Goal: Information Seeking & Learning: Learn about a topic

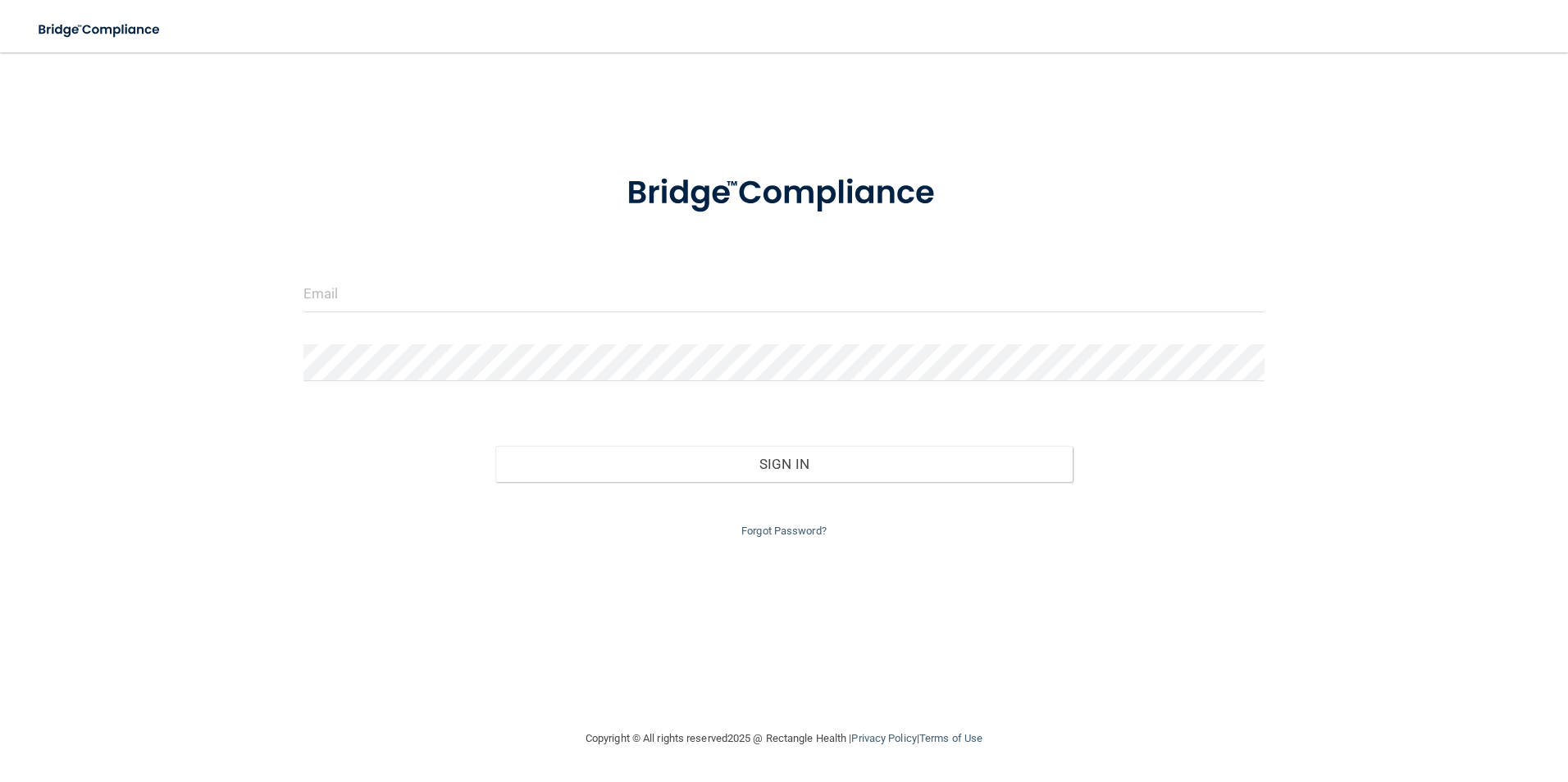
click at [375, 271] on form "Invalid email/password. You don't have permission to access that page. Sign In …" at bounding box center [784, 345] width 962 height 390
click at [369, 290] on input "email" at bounding box center [784, 294] width 962 height 37
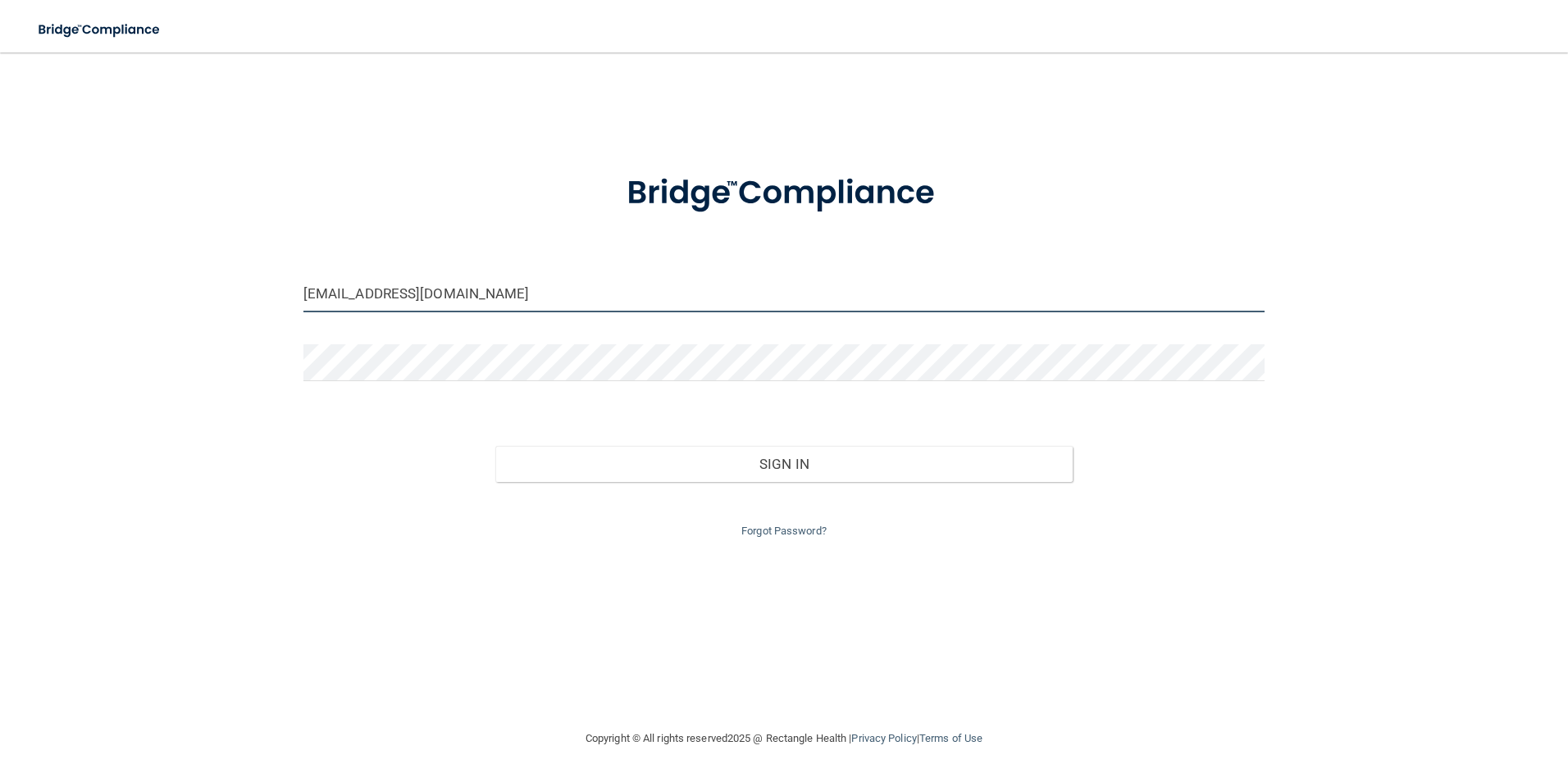
type input "[EMAIL_ADDRESS][DOMAIN_NAME]"
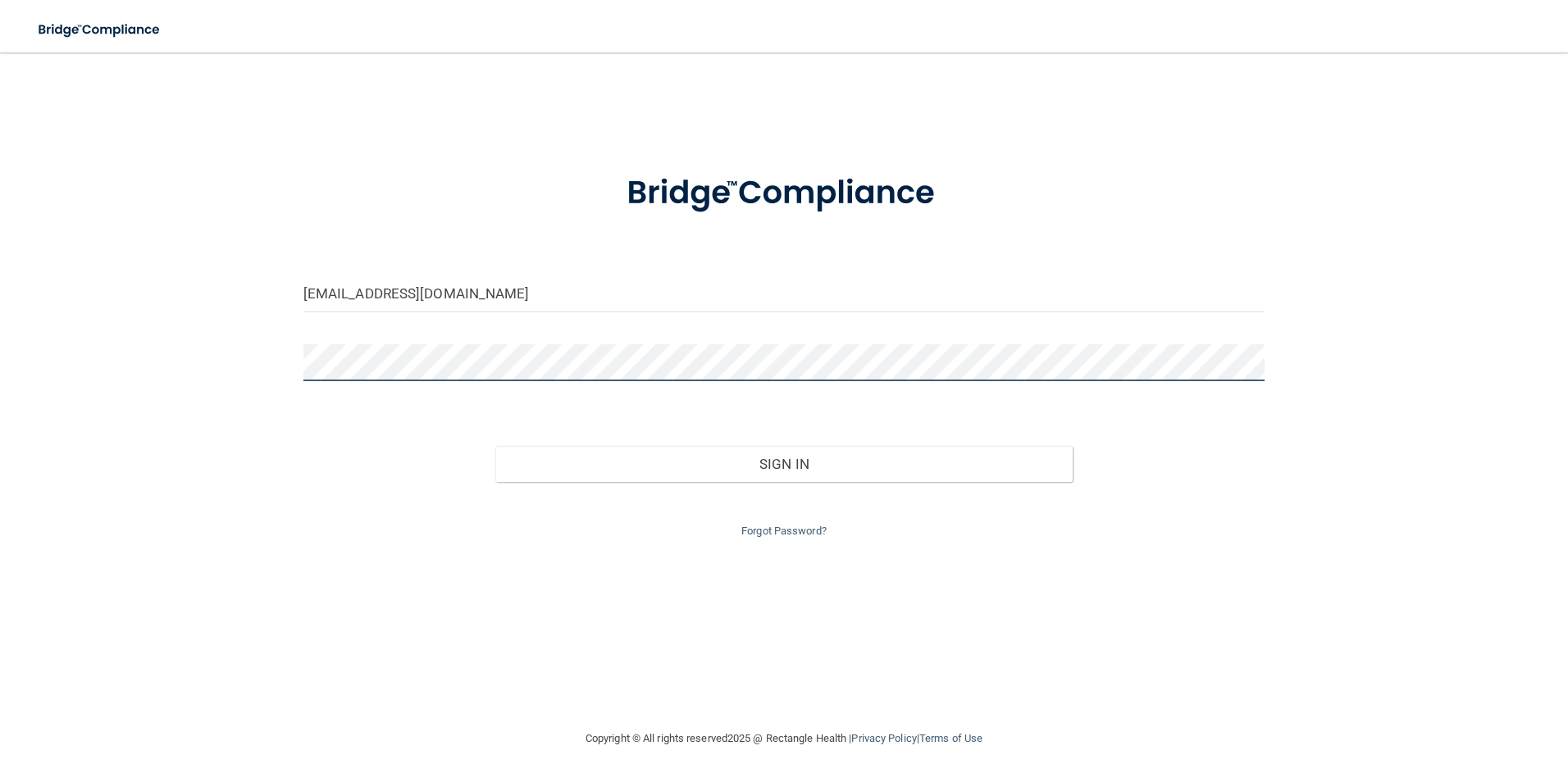
click at [495, 446] on button "Sign In" at bounding box center [783, 464] width 577 height 36
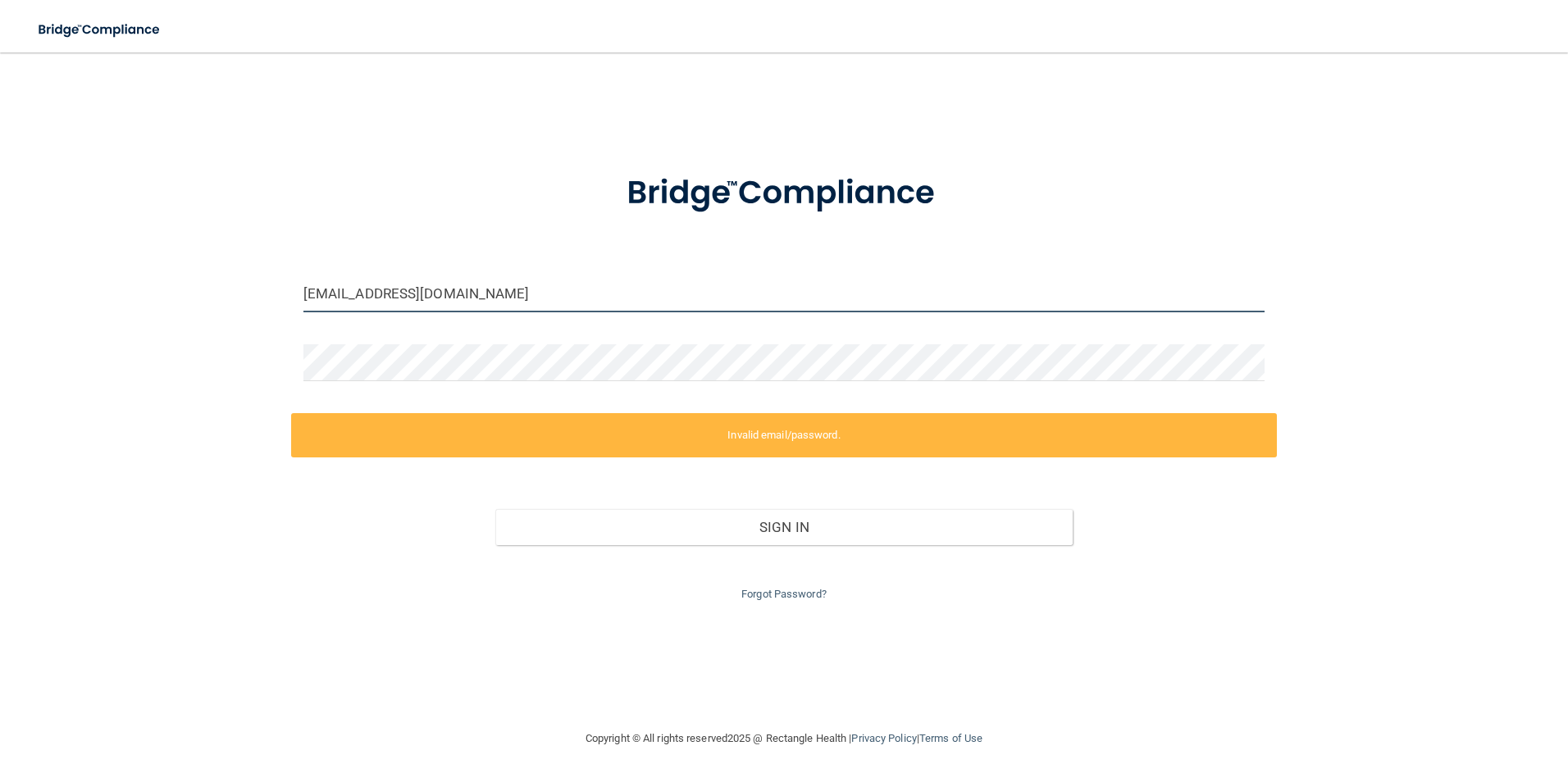
click at [510, 293] on input "[EMAIL_ADDRESS][DOMAIN_NAME]" at bounding box center [784, 294] width 962 height 37
drag, startPoint x: 512, startPoint y: 294, endPoint x: -18, endPoint y: 238, distance: 533.0
click at [0, 238] on html "Toggle navigation Manage My Enterprise Manage My Location [EMAIL_ADDRESS][DOMAI…" at bounding box center [784, 391] width 1568 height 782
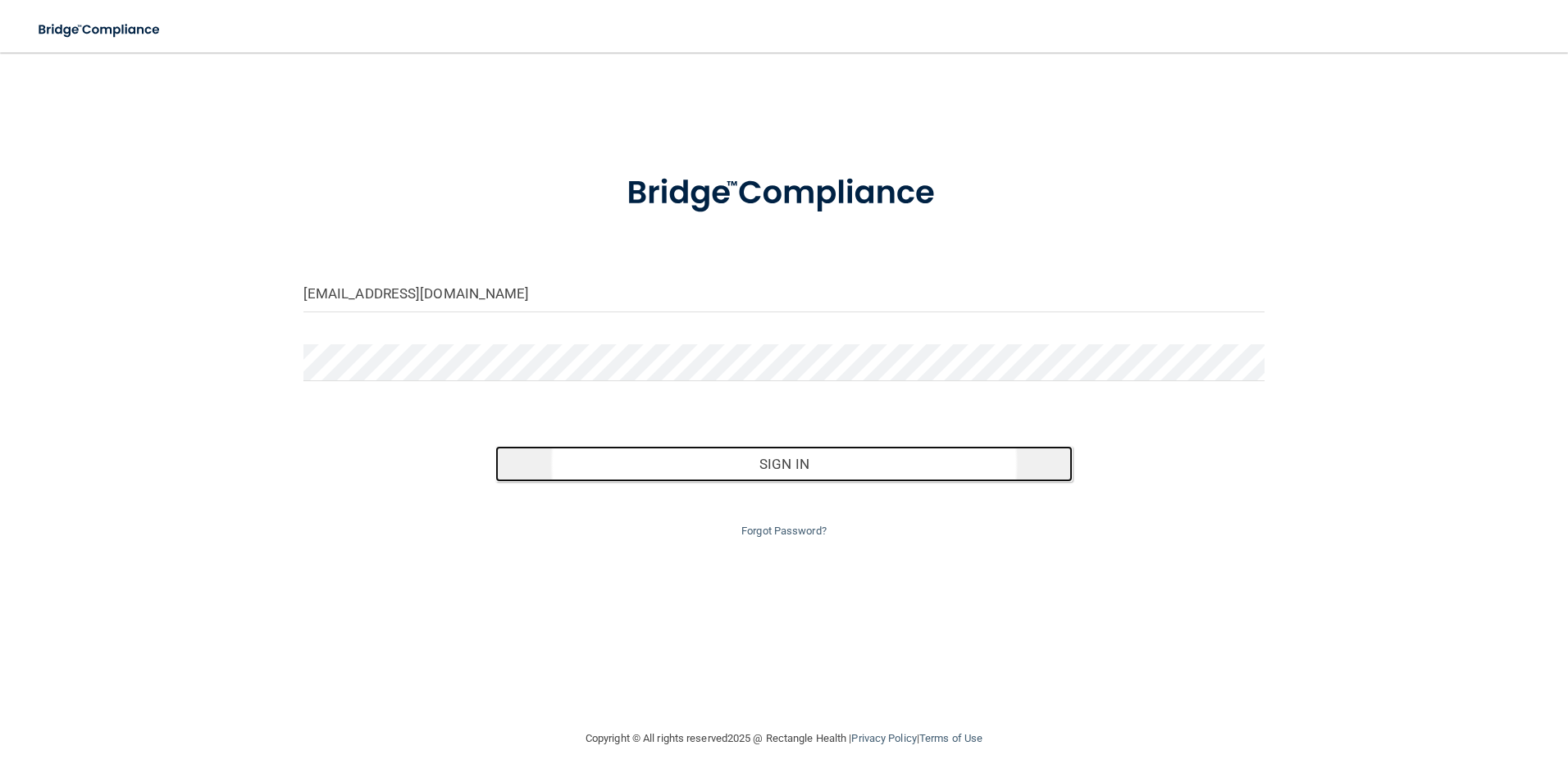
click at [715, 459] on button "Sign In" at bounding box center [783, 464] width 577 height 36
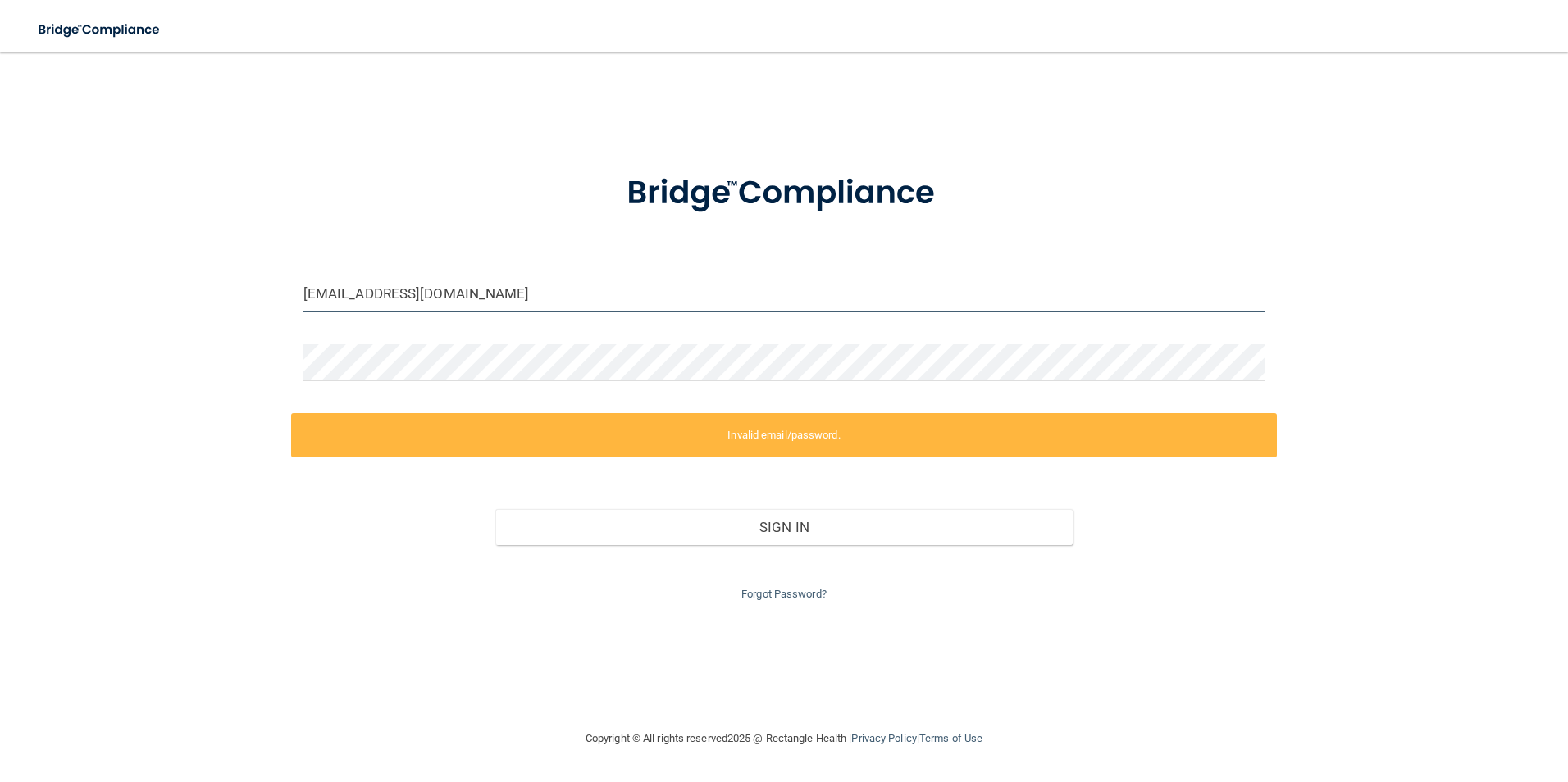
click at [541, 291] on input "[EMAIL_ADDRESS][DOMAIN_NAME]" at bounding box center [784, 294] width 962 height 37
drag, startPoint x: 558, startPoint y: 293, endPoint x: 223, endPoint y: 284, distance: 335.1
click at [223, 284] on div "[EMAIL_ADDRESS][DOMAIN_NAME] Invalid email/password. You don't have permission …" at bounding box center [784, 391] width 1503 height 644
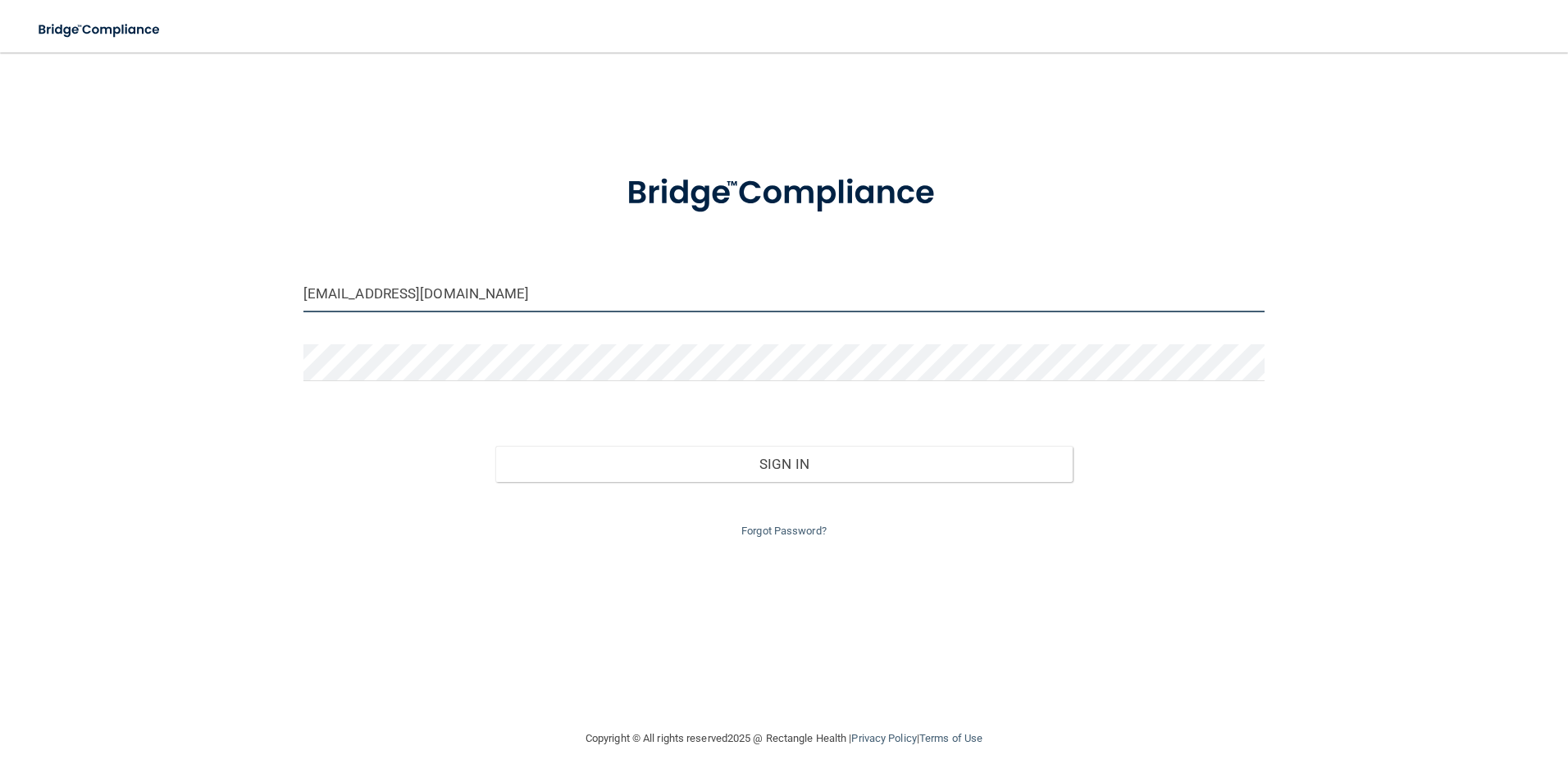
type input "[EMAIL_ADDRESS][DOMAIN_NAME]"
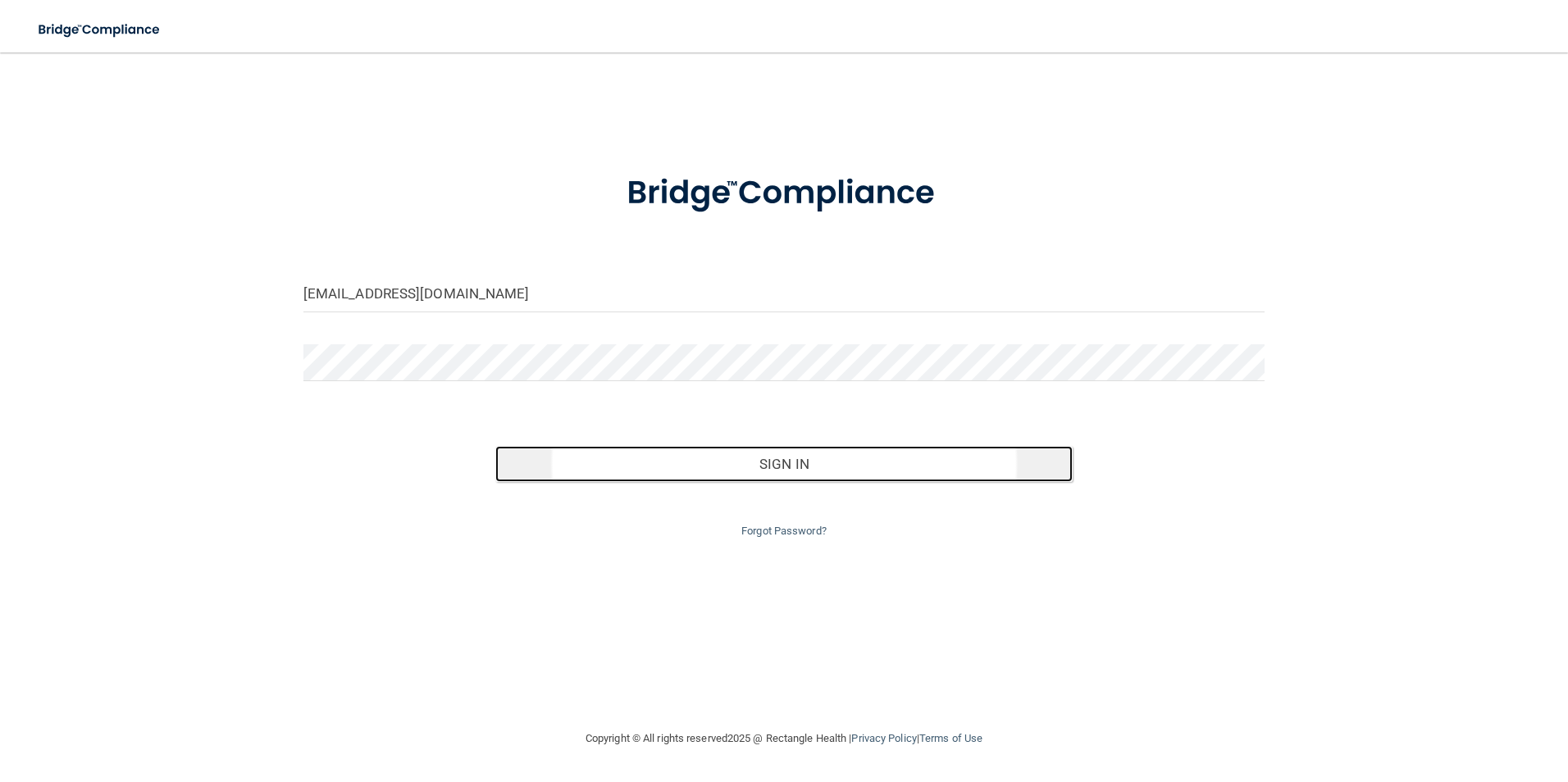
click at [686, 475] on button "Sign In" at bounding box center [783, 464] width 577 height 36
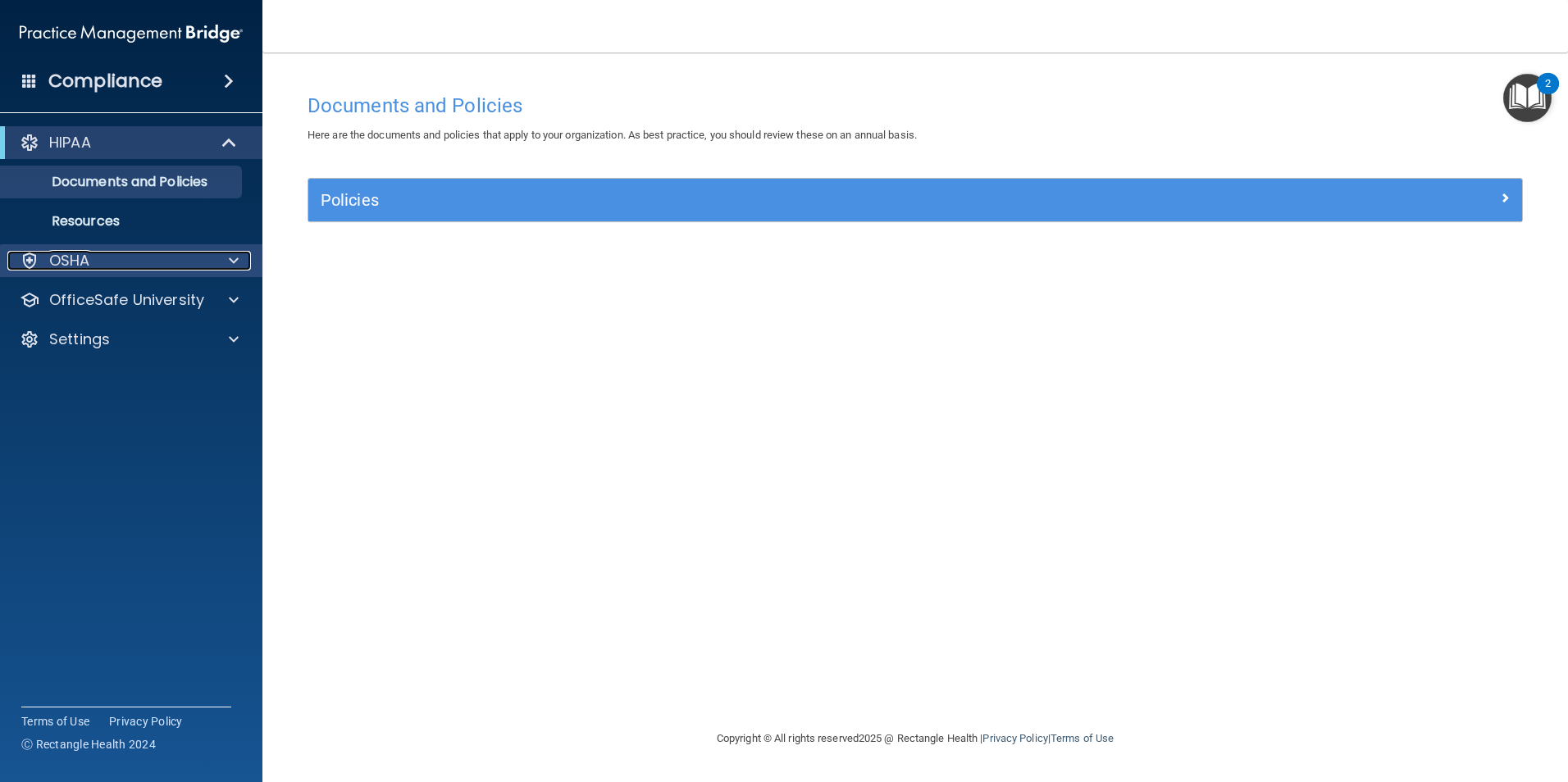
click at [232, 257] on span at bounding box center [233, 261] width 10 height 20
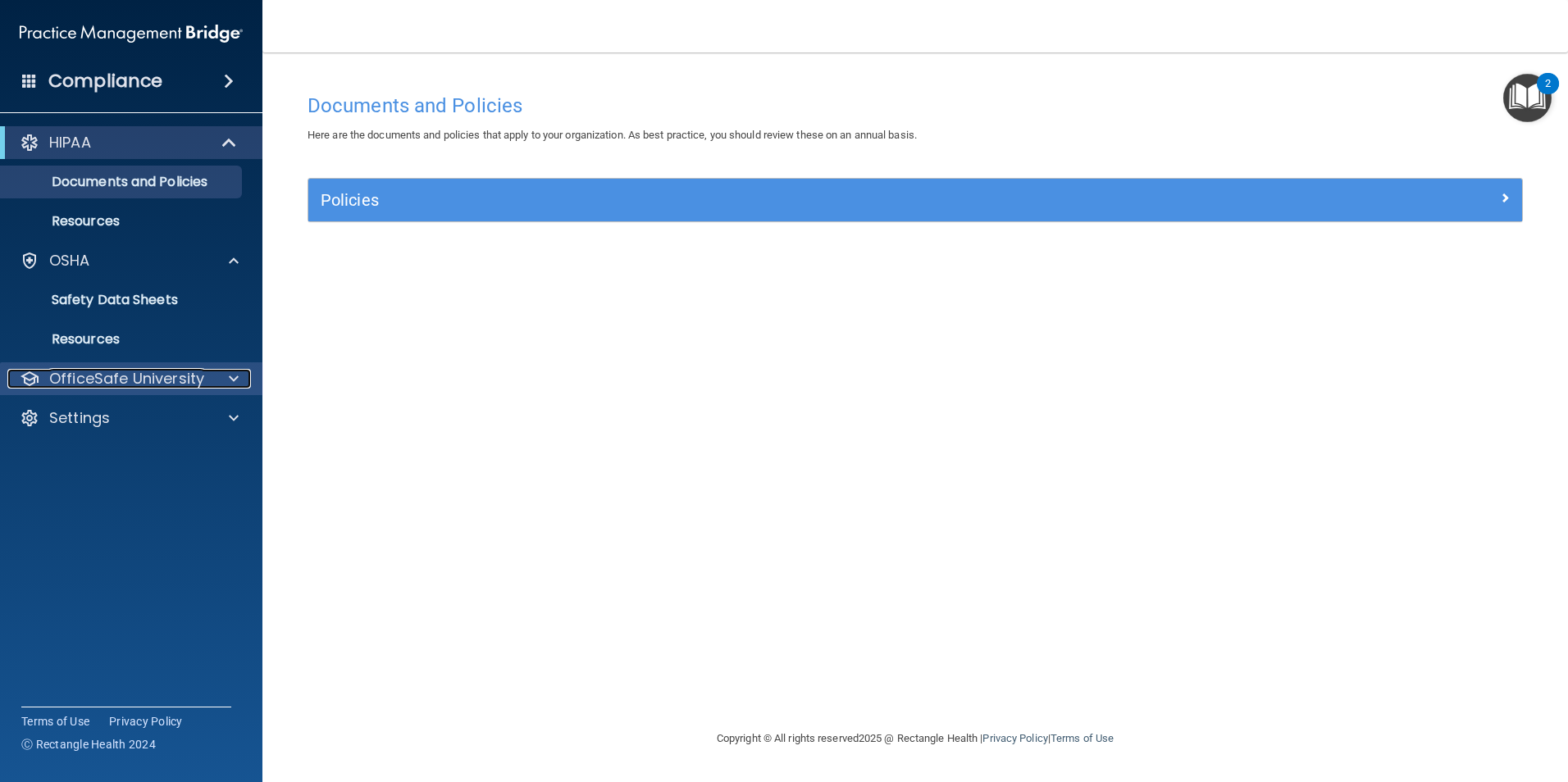
click at [227, 382] on div at bounding box center [232, 379] width 41 height 20
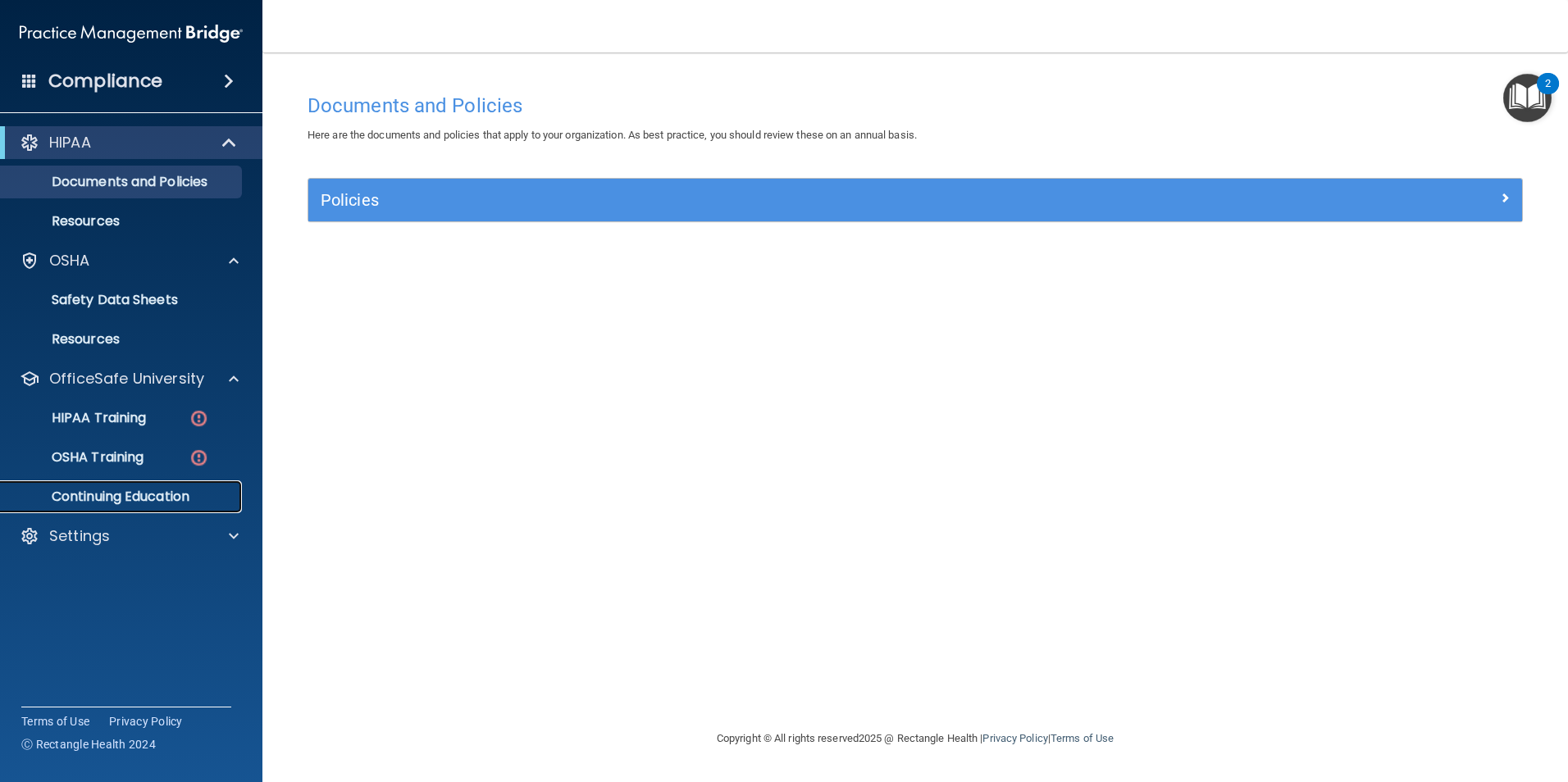
click at [91, 505] on p "Continuing Education" at bounding box center [123, 497] width 224 height 17
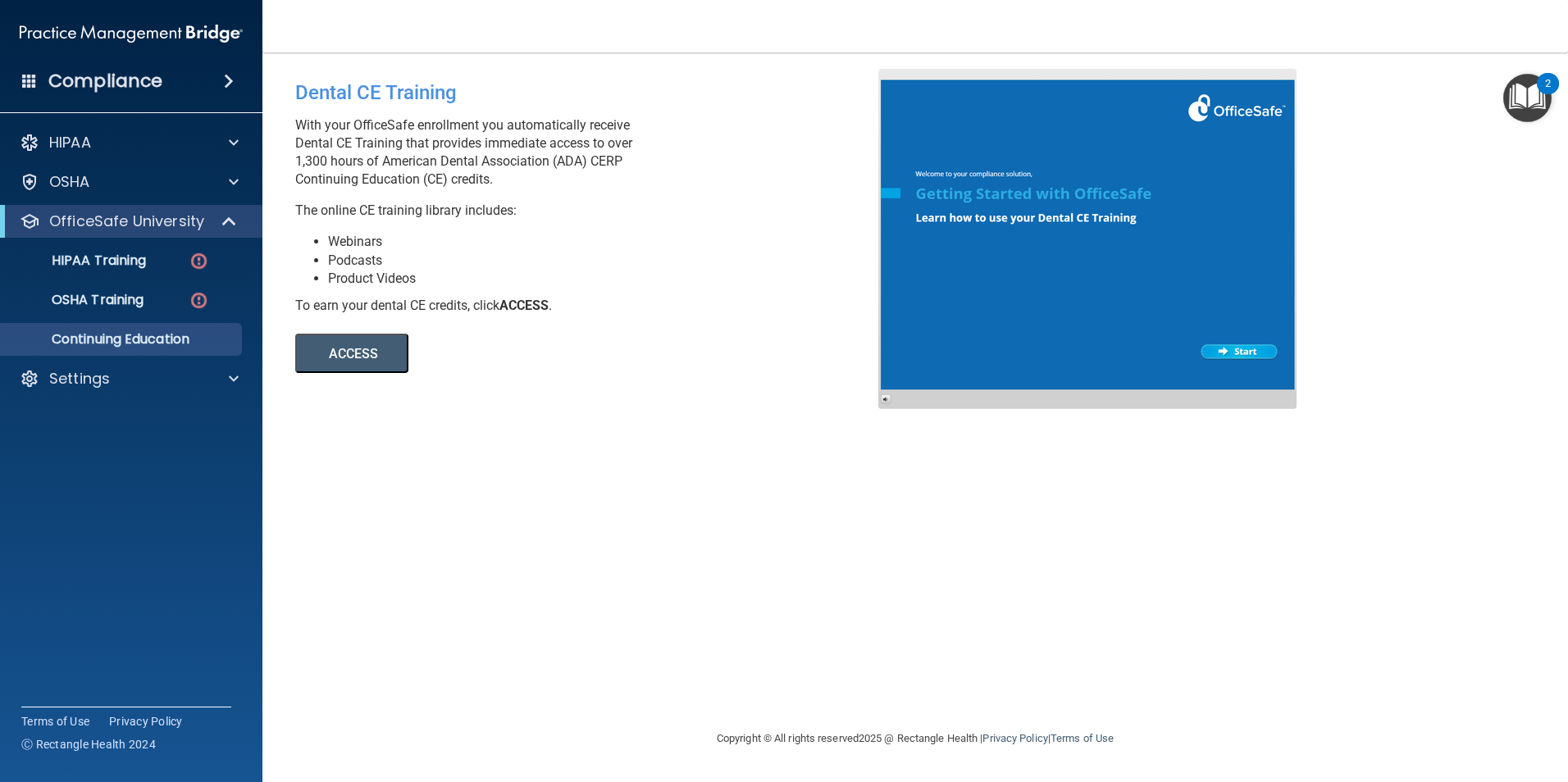
click at [1232, 351] on div at bounding box center [1087, 238] width 418 height 340
click at [399, 360] on button "ACCESS" at bounding box center [352, 353] width 113 height 40
drag, startPoint x: 590, startPoint y: 539, endPoint x: 447, endPoint y: 467, distance: 160.1
click at [443, 469] on div "Dental CE Training With your OfficeSafe enrollment you automatically receive De…" at bounding box center [916, 391] width 1240 height 644
drag, startPoint x: 556, startPoint y: 519, endPoint x: 387, endPoint y: 487, distance: 172.0
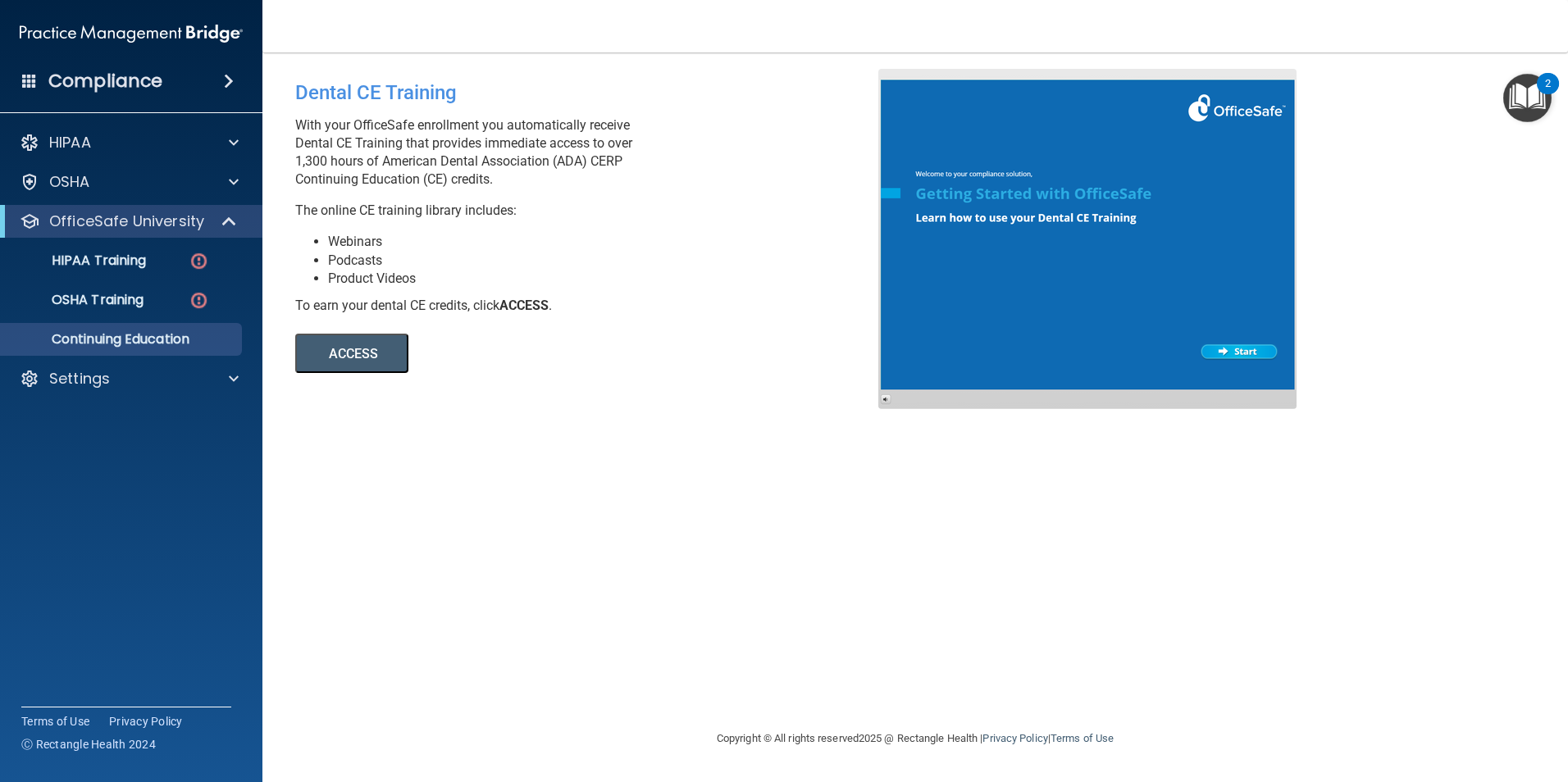
click at [387, 487] on div "Dental CE Training With your OfficeSafe enrollment you automatically receive De…" at bounding box center [916, 391] width 1240 height 644
drag, startPoint x: 592, startPoint y: 576, endPoint x: 440, endPoint y: 517, distance: 163.0
click at [440, 517] on div "Dental CE Training With your OfficeSafe enrollment you automatically receive De…" at bounding box center [916, 391] width 1240 height 644
drag, startPoint x: 549, startPoint y: 539, endPoint x: 415, endPoint y: 485, distance: 144.5
click at [415, 485] on div "Dental CE Training With your OfficeSafe enrollment you automatically receive De…" at bounding box center [916, 391] width 1240 height 644
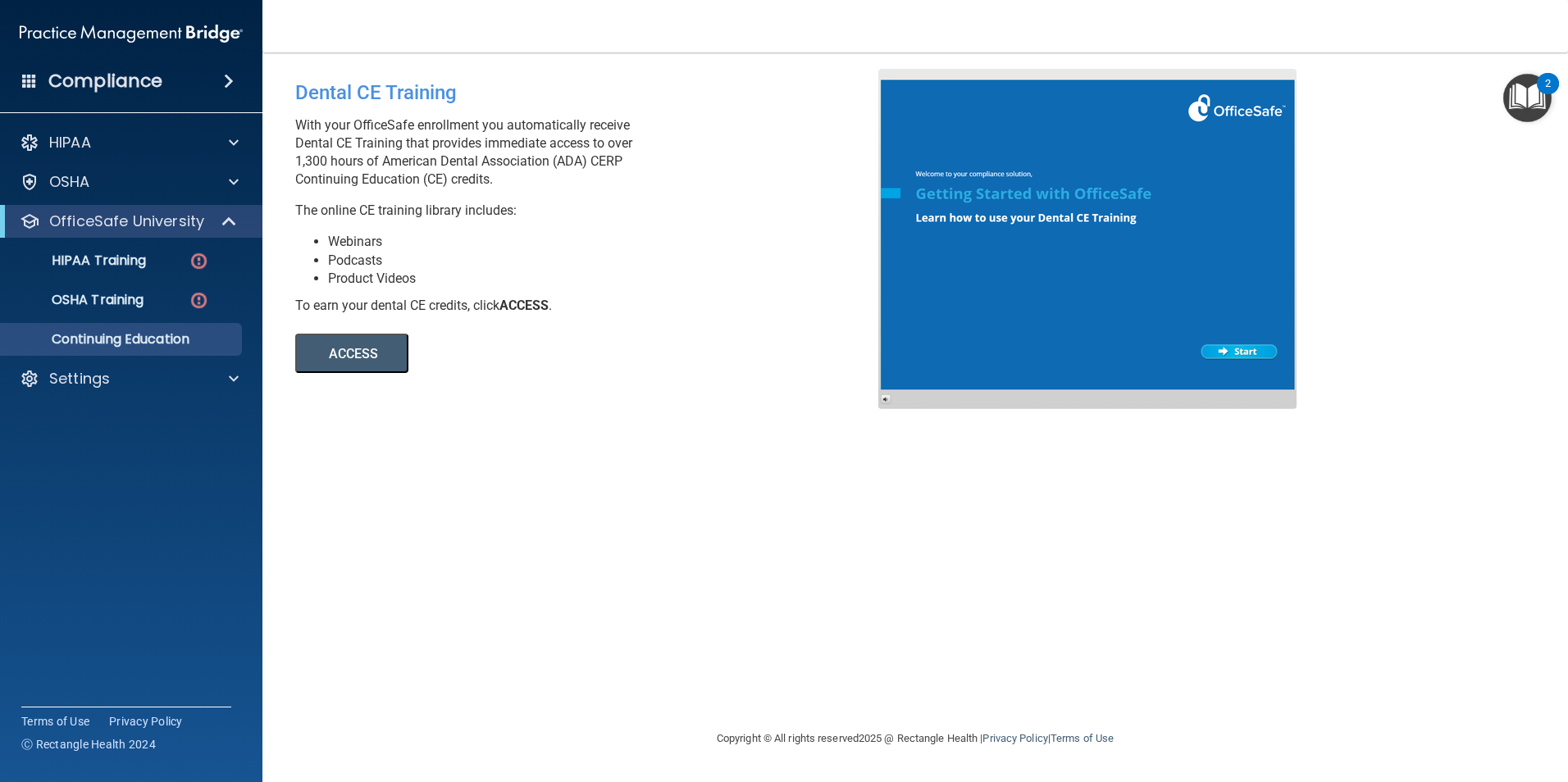
drag, startPoint x: 366, startPoint y: 481, endPoint x: 296, endPoint y: 448, distance: 77.4
click at [296, 448] on div "Dental CE Training With your OfficeSafe enrollment you automatically receive De…" at bounding box center [916, 391] width 1240 height 644
drag, startPoint x: 295, startPoint y: 444, endPoint x: 280, endPoint y: 428, distance: 21.9
click at [280, 428] on main "Dental CE Training With your OfficeSafe enrollment you automatically receive De…" at bounding box center [915, 417] width 1306 height 730
drag, startPoint x: 271, startPoint y: 439, endPoint x: 267, endPoint y: 472, distance: 33.2
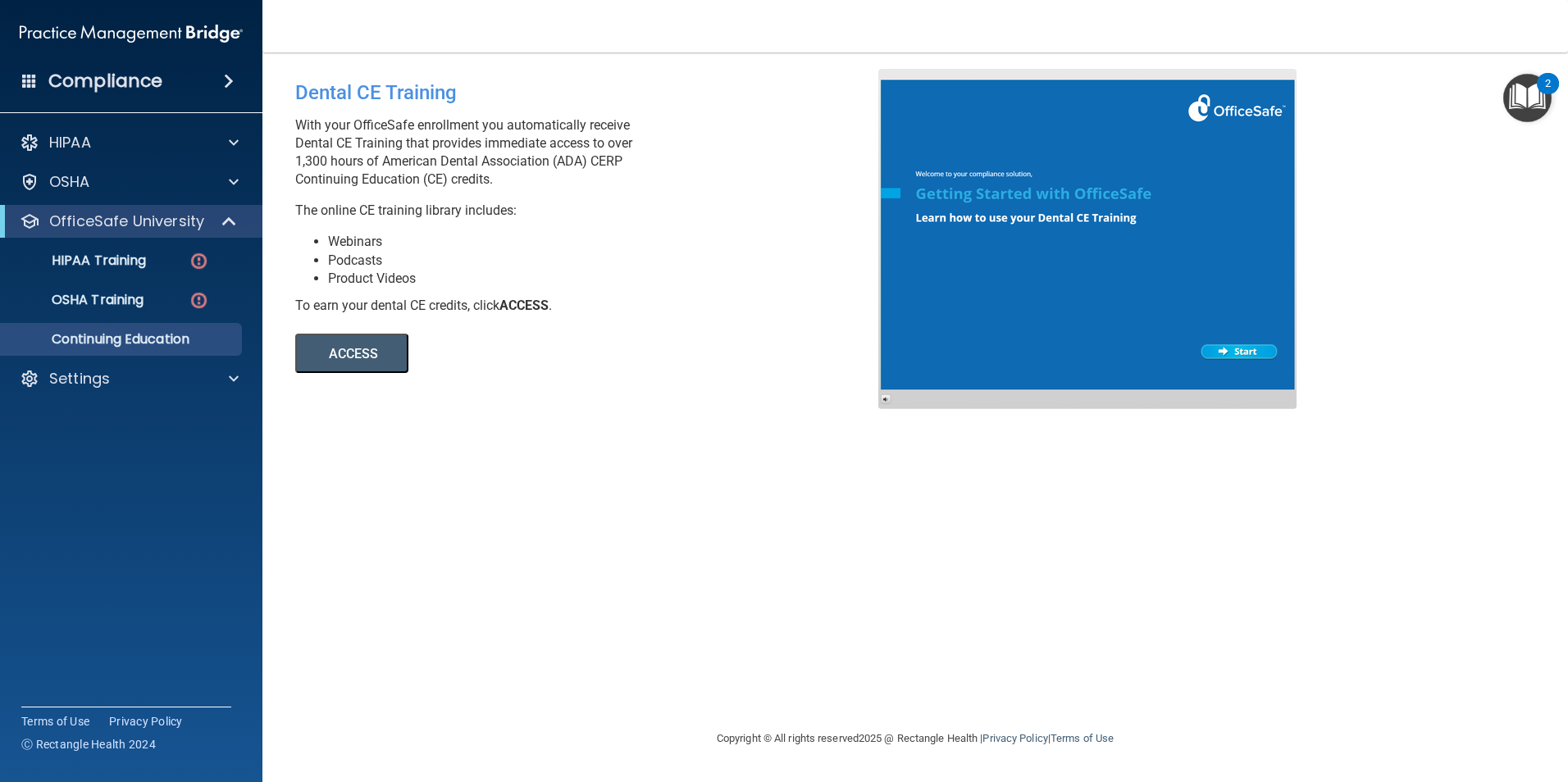
click at [267, 472] on main "Dental CE Training With your OfficeSafe enrollment you automatically receive De…" at bounding box center [915, 417] width 1306 height 730
drag, startPoint x: 399, startPoint y: 463, endPoint x: 314, endPoint y: 436, distance: 89.2
click at [314, 436] on div "Dental CE Training With your OfficeSafe enrollment you automatically receive De…" at bounding box center [916, 391] width 1240 height 644
drag, startPoint x: 280, startPoint y: 453, endPoint x: 264, endPoint y: 466, distance: 20.6
click at [264, 466] on main "Dental CE Training With your OfficeSafe enrollment you automatically receive De…" at bounding box center [915, 417] width 1306 height 730
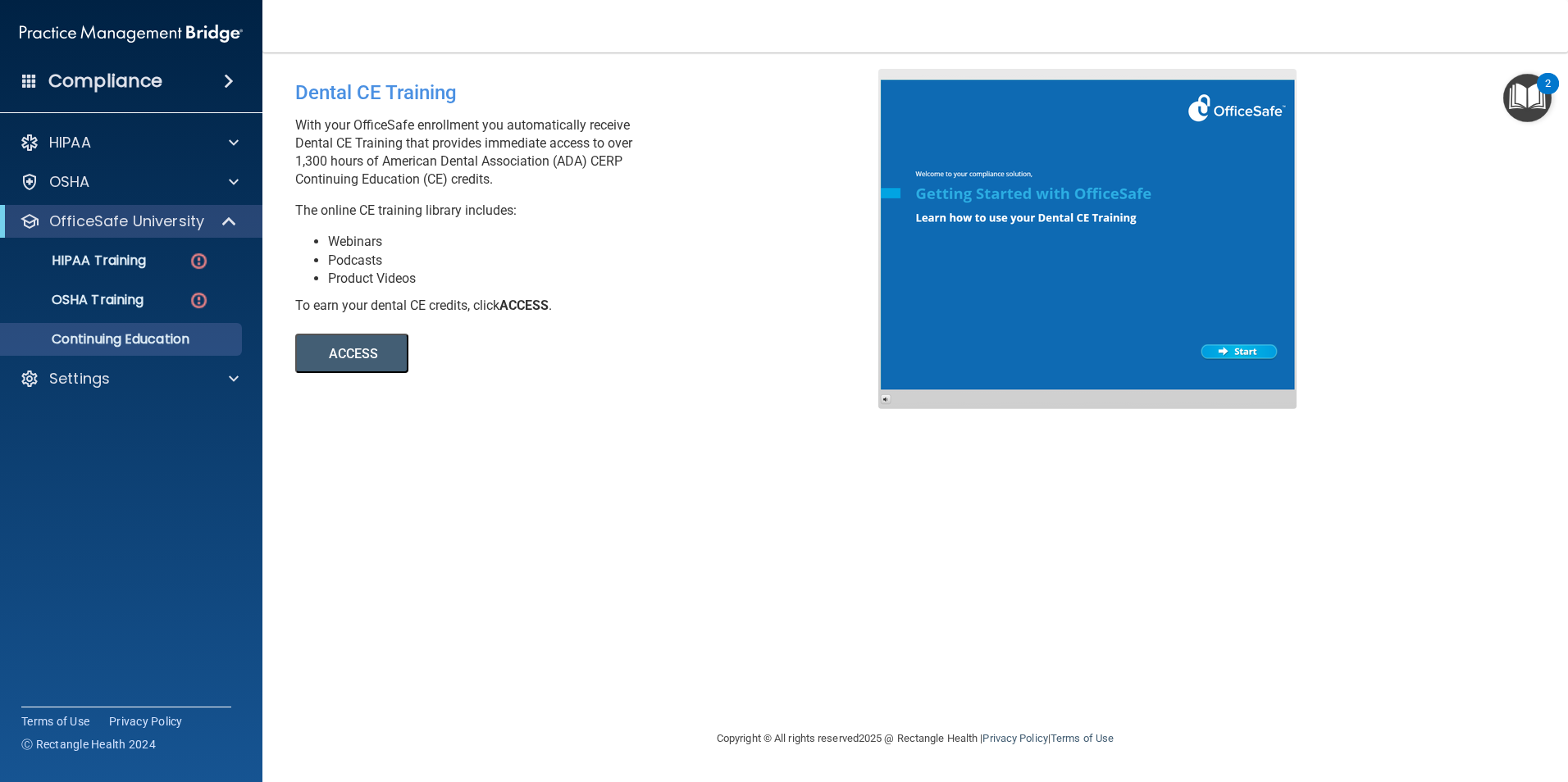
drag, startPoint x: 264, startPoint y: 466, endPoint x: 428, endPoint y: 540, distance: 179.9
click at [428, 540] on div "Dental CE Training With your OfficeSafe enrollment you automatically receive De…" at bounding box center [916, 391] width 1240 height 644
drag, startPoint x: 314, startPoint y: 462, endPoint x: 286, endPoint y: 458, distance: 28.3
click at [286, 458] on main "Dental CE Training With your OfficeSafe enrollment you automatically receive De…" at bounding box center [915, 417] width 1306 height 730
drag, startPoint x: 456, startPoint y: 480, endPoint x: 324, endPoint y: 465, distance: 132.8
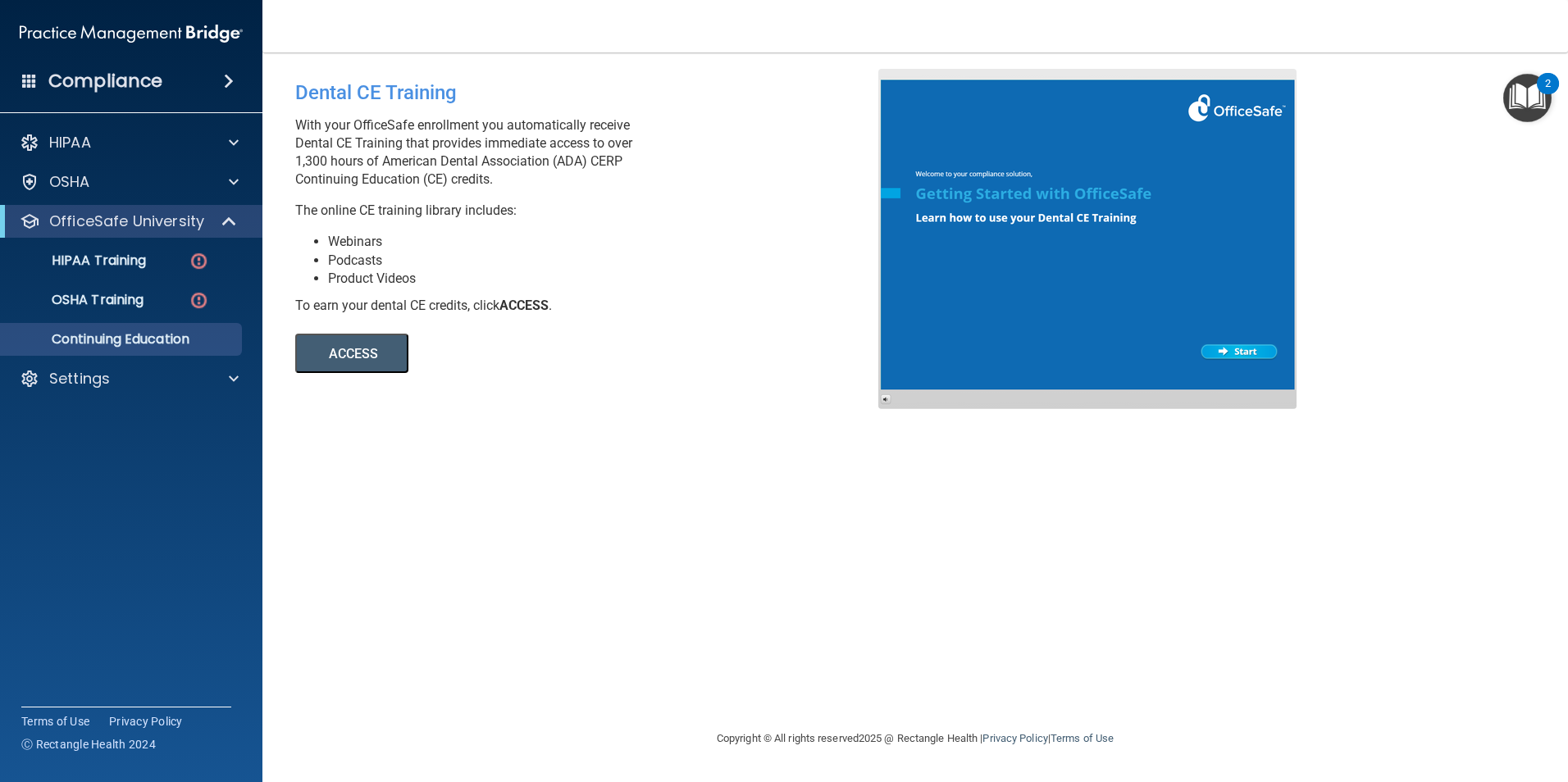
click at [327, 452] on div "Dental CE Training With your OfficeSafe enrollment you automatically receive De…" at bounding box center [916, 391] width 1240 height 644
drag, startPoint x: 310, startPoint y: 477, endPoint x: 265, endPoint y: 482, distance: 45.3
click at [265, 482] on main "Dental CE Training With your OfficeSafe enrollment you automatically receive De…" at bounding box center [915, 417] width 1306 height 730
click at [264, 485] on main "Dental CE Training With your OfficeSafe enrollment you automatically receive De…" at bounding box center [915, 417] width 1306 height 730
drag, startPoint x: 488, startPoint y: 468, endPoint x: 322, endPoint y: 444, distance: 167.7
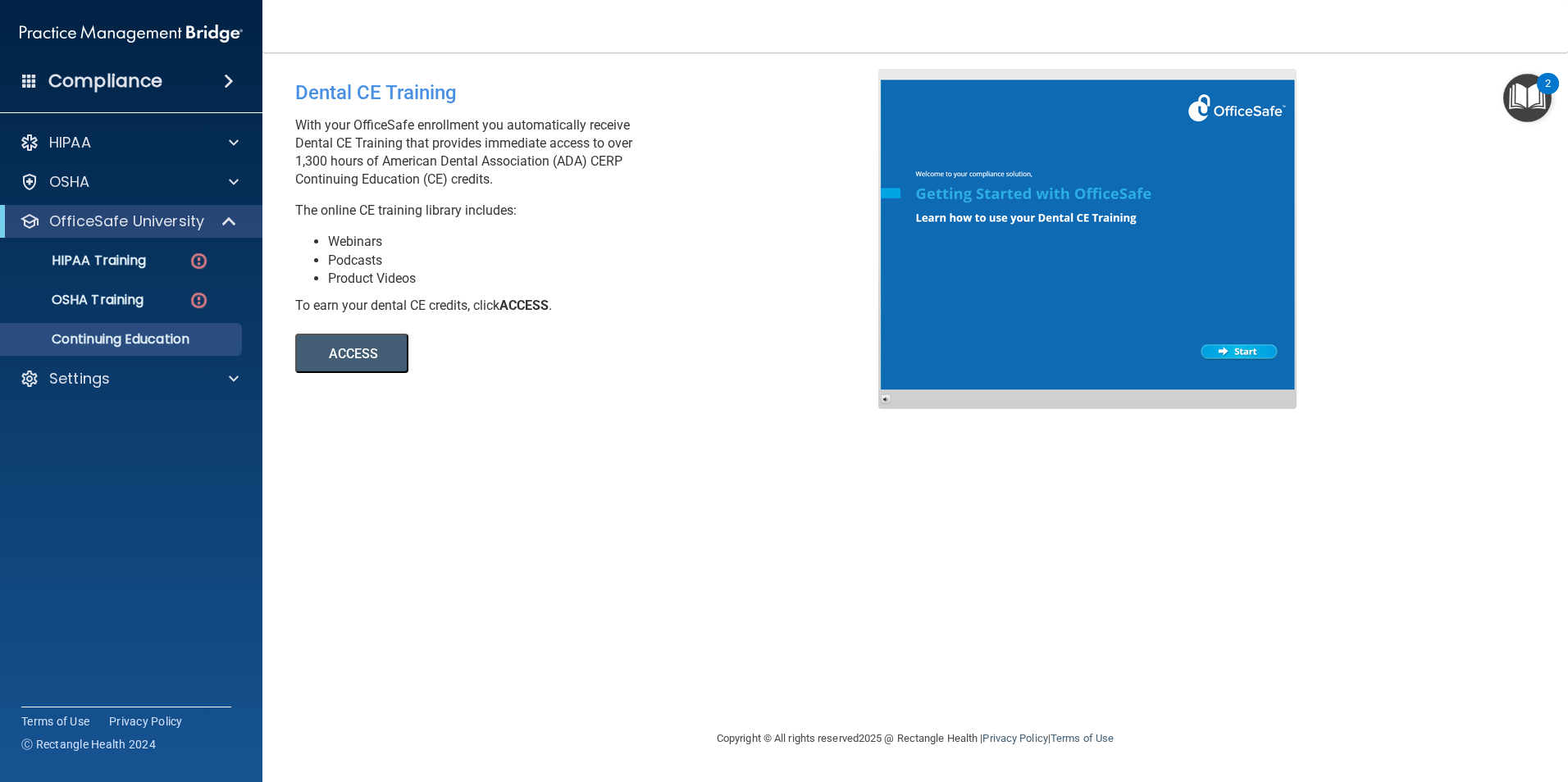
click at [322, 444] on div "Dental CE Training With your OfficeSafe enrollment you automatically receive De…" at bounding box center [916, 391] width 1240 height 644
drag, startPoint x: 296, startPoint y: 452, endPoint x: 284, endPoint y: 453, distance: 12.0
click at [284, 453] on main "Dental CE Training With your OfficeSafe enrollment you automatically receive De…" at bounding box center [915, 417] width 1306 height 730
drag, startPoint x: 261, startPoint y: 458, endPoint x: 623, endPoint y: 452, distance: 362.0
click at [623, 452] on div "Dental CE Training With your OfficeSafe enrollment you automatically receive De…" at bounding box center [916, 391] width 1240 height 644
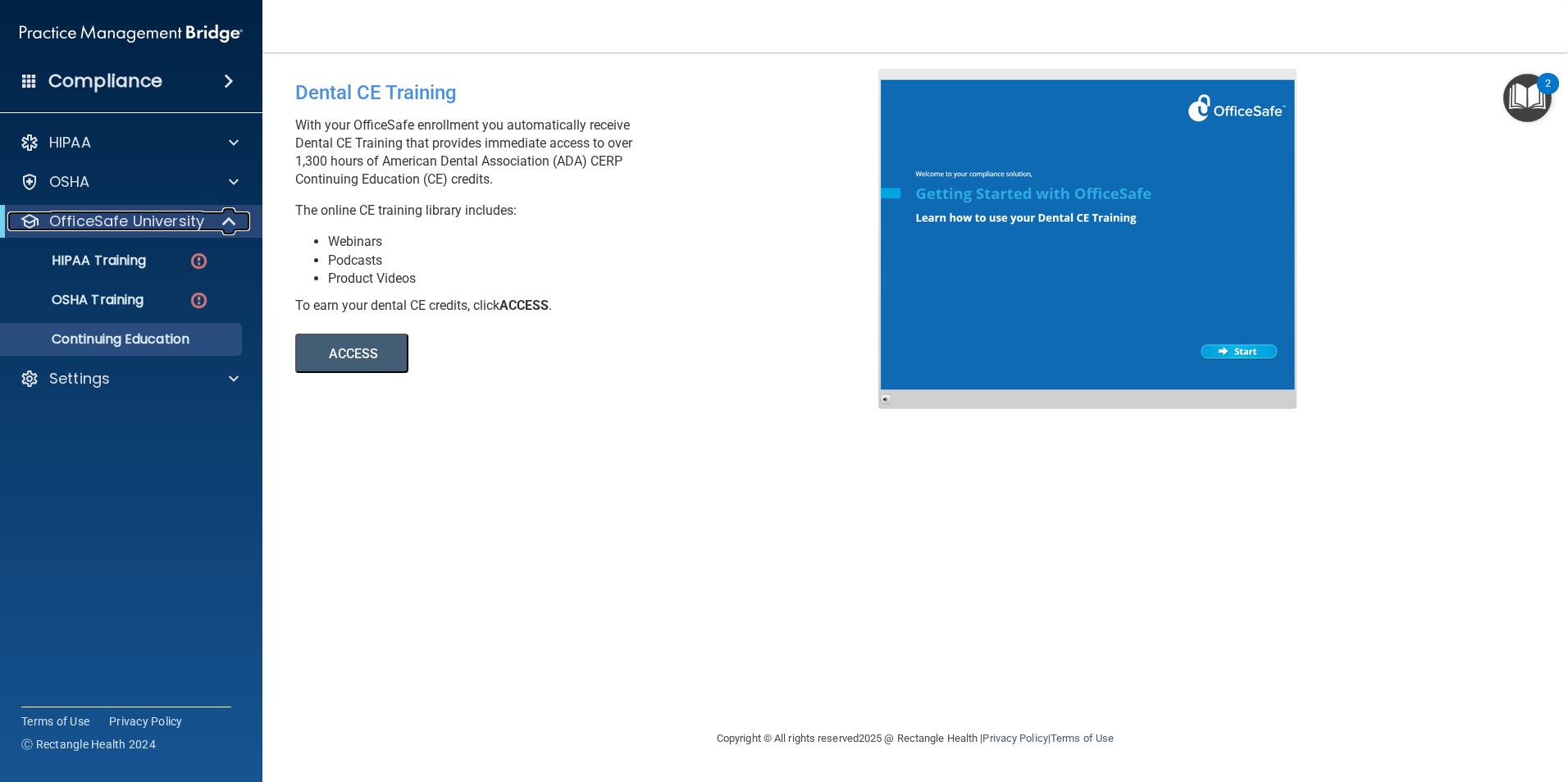
click at [224, 216] on span at bounding box center [230, 222] width 14 height 20
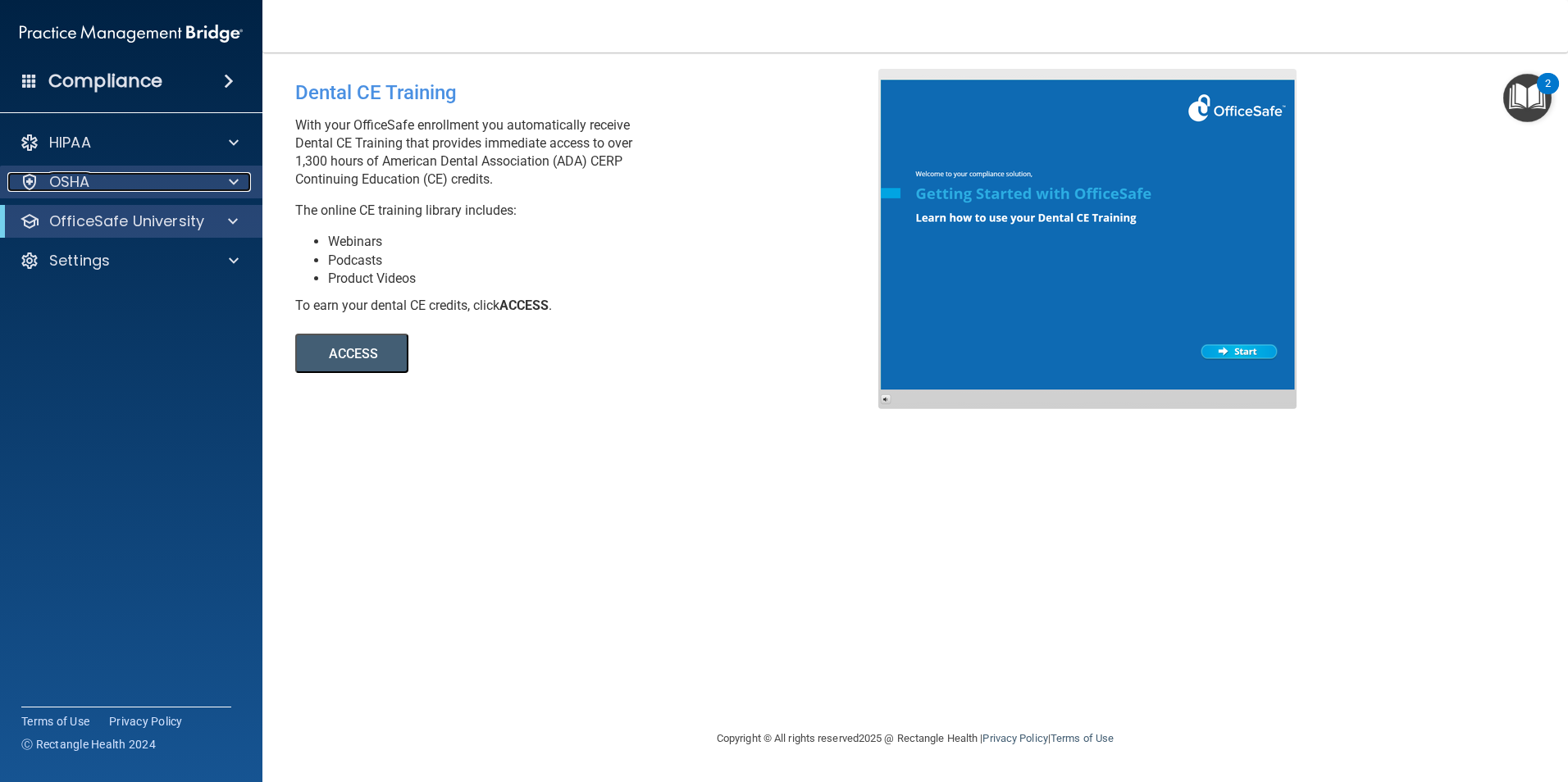
click at [233, 180] on span at bounding box center [233, 182] width 10 height 20
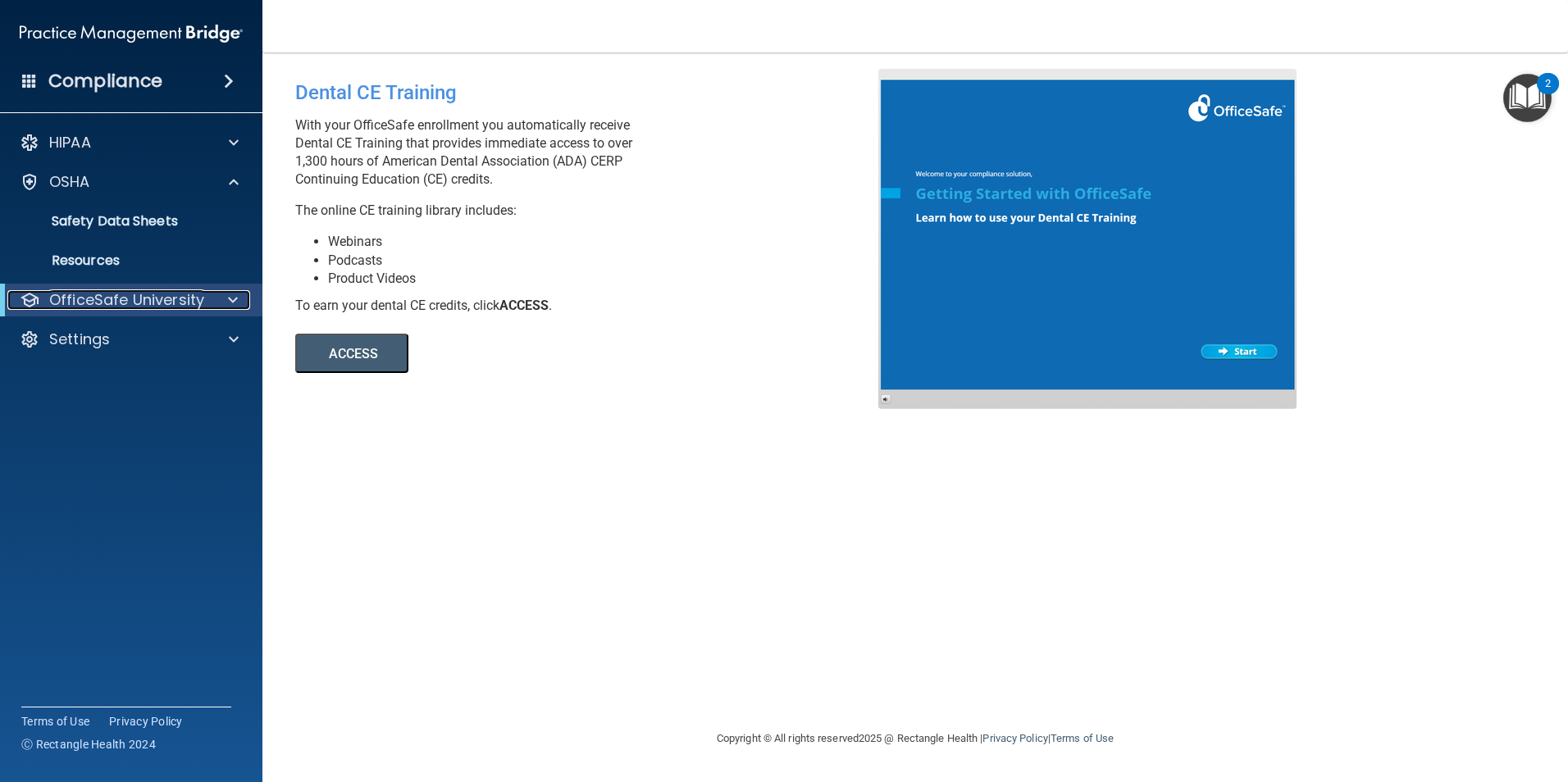
click at [233, 296] on span at bounding box center [233, 300] width 10 height 20
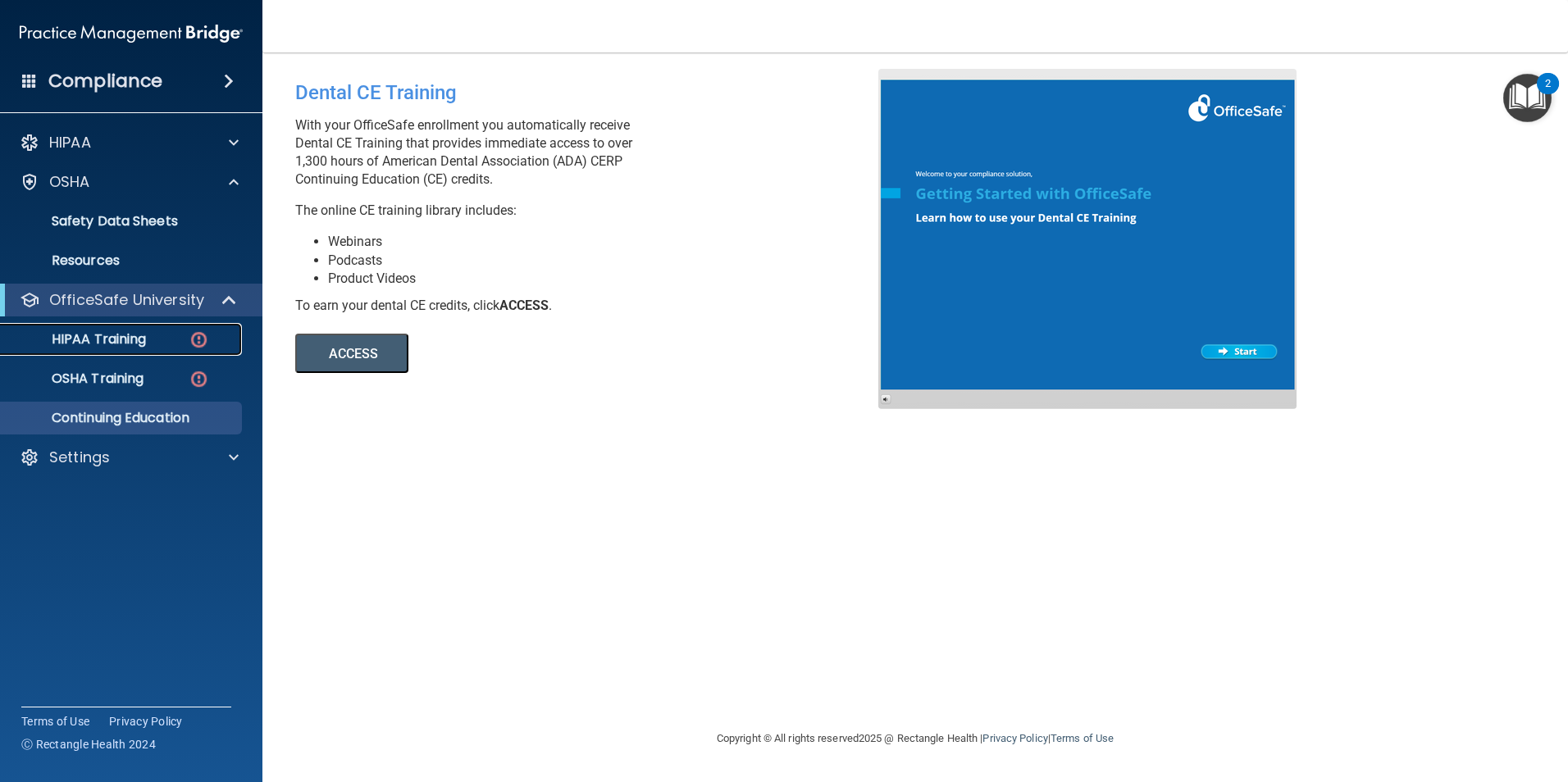
click at [133, 338] on p "HIPAA Training" at bounding box center [78, 339] width 135 height 17
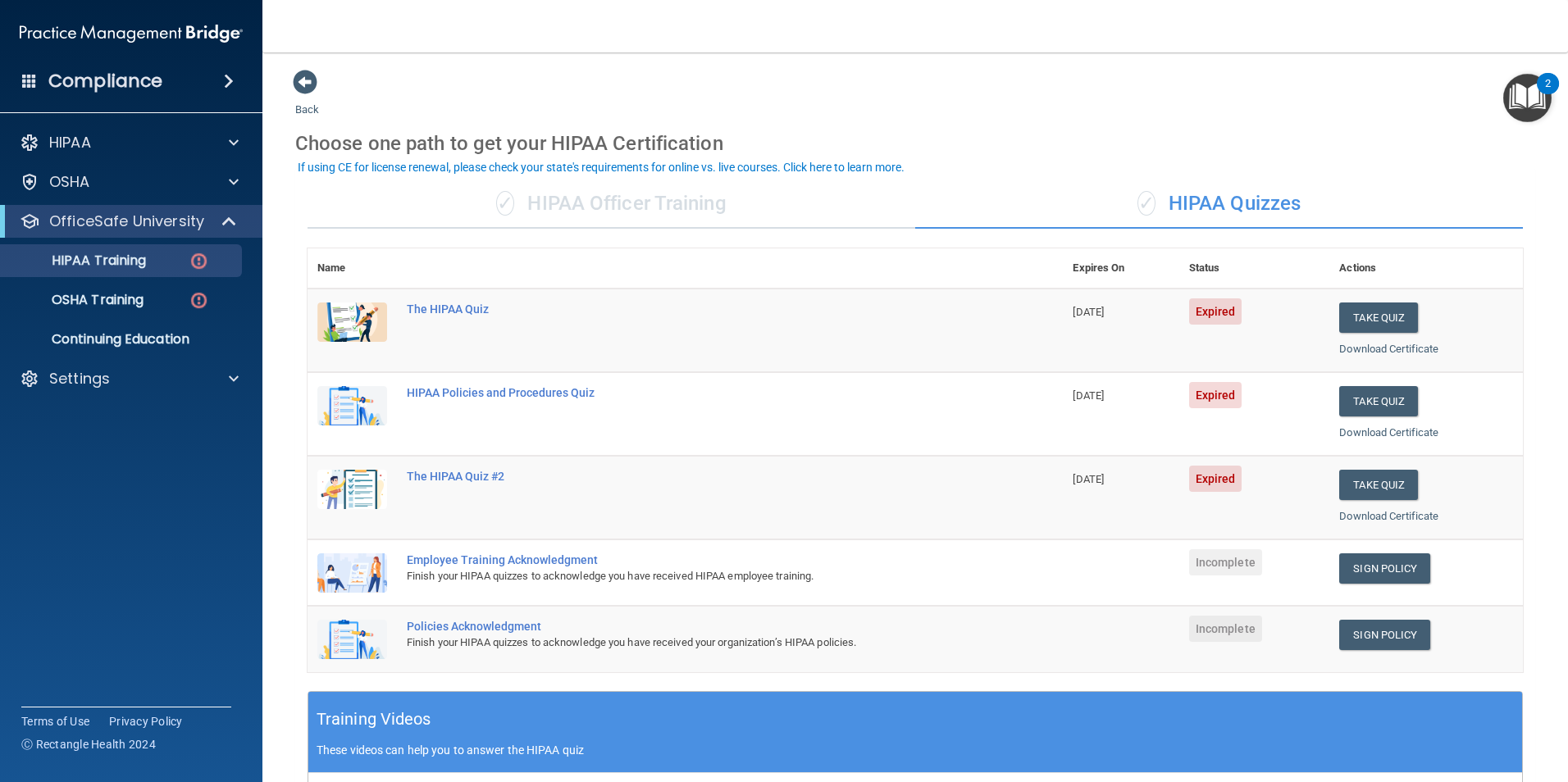
click at [683, 207] on div "✓ HIPAA Officer Training" at bounding box center [611, 204] width 608 height 49
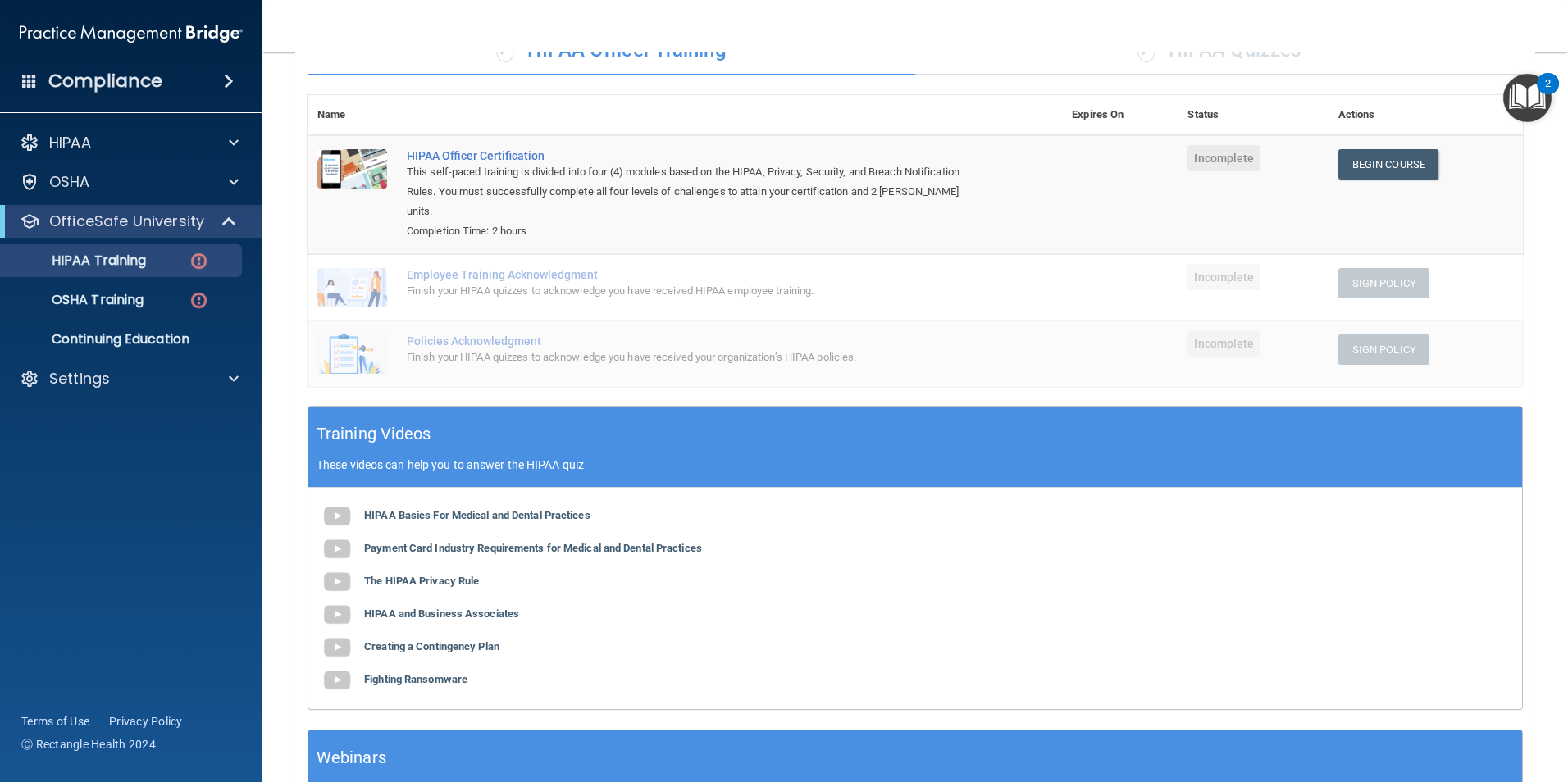
scroll to position [82, 0]
